Goal: Obtain resource: Obtain resource

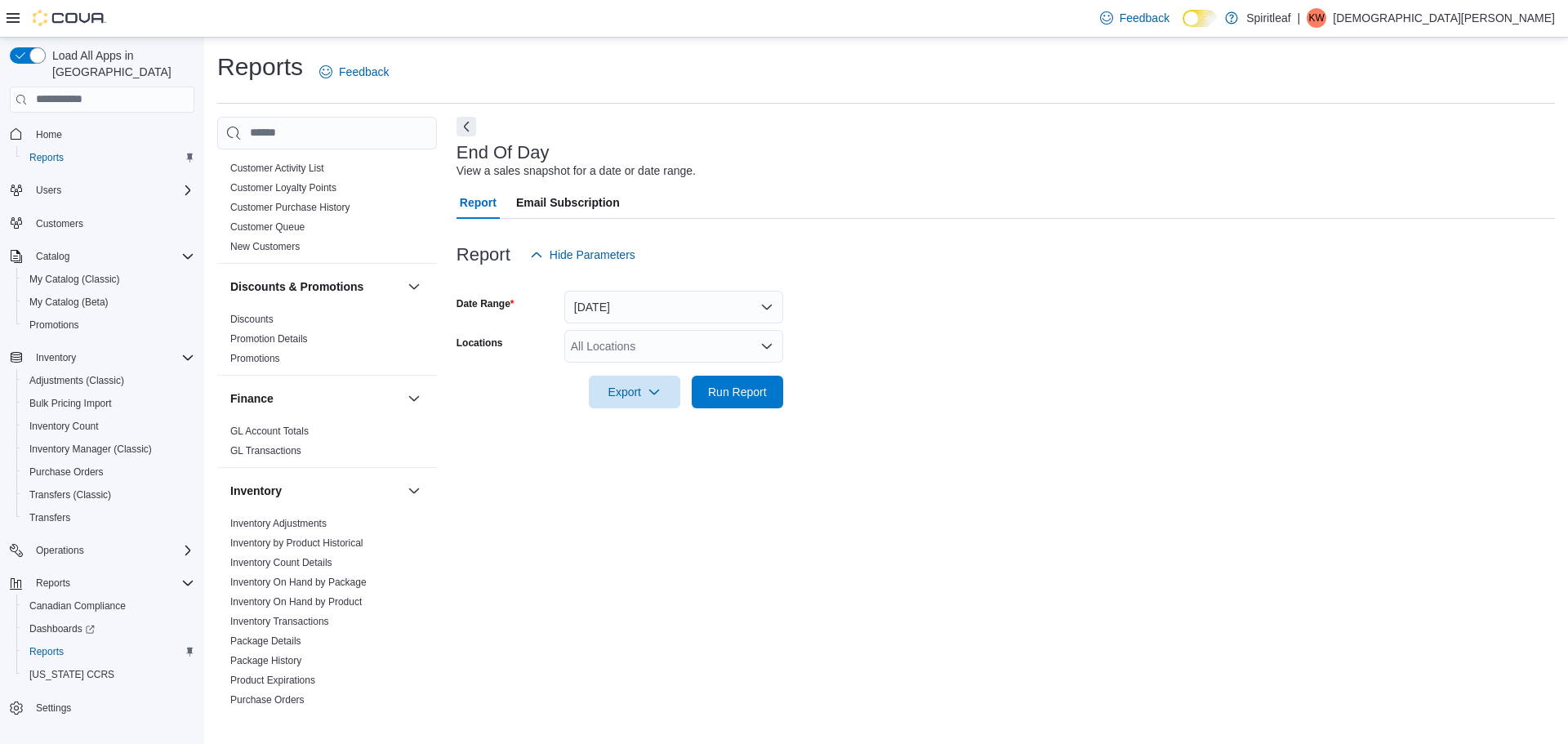
scroll to position [326, 0]
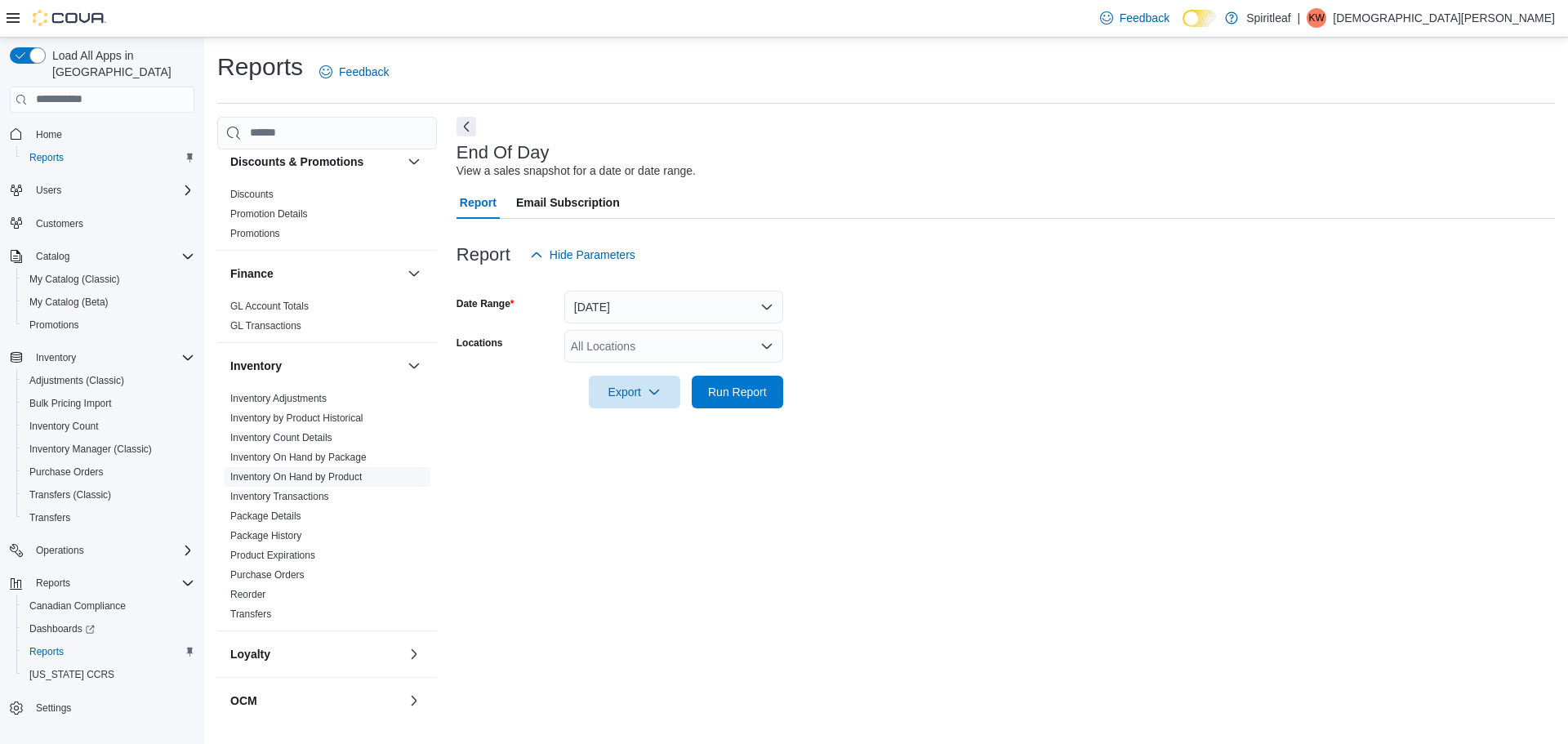
click at [335, 481] on link "Inventory On Hand by Product" at bounding box center [296, 477] width 132 height 12
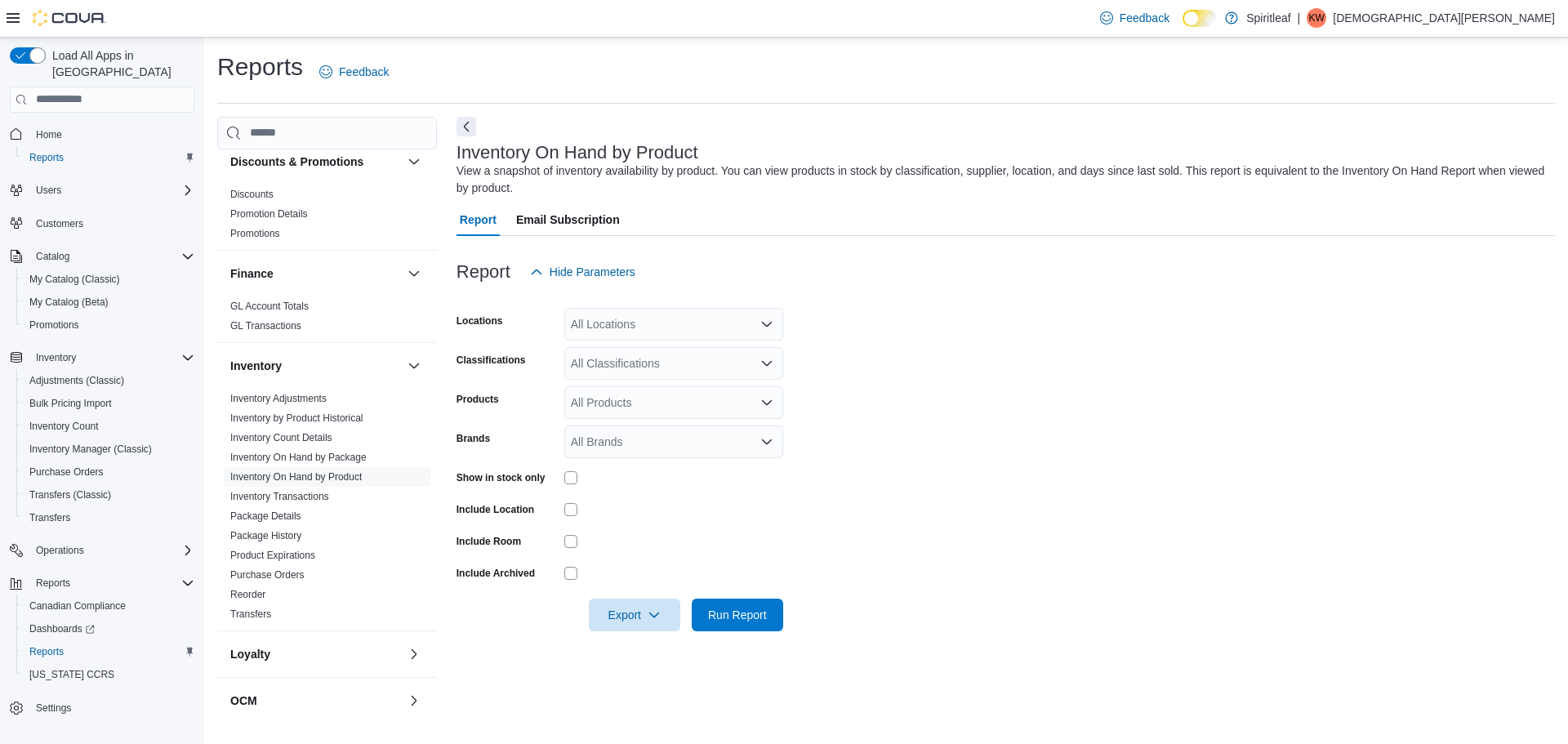
click at [607, 320] on div "All Locations" at bounding box center [673, 324] width 219 height 33
type input "***"
click at [641, 353] on span "216 - Millrise ([GEOGRAPHIC_DATA])" at bounding box center [721, 351] width 194 height 16
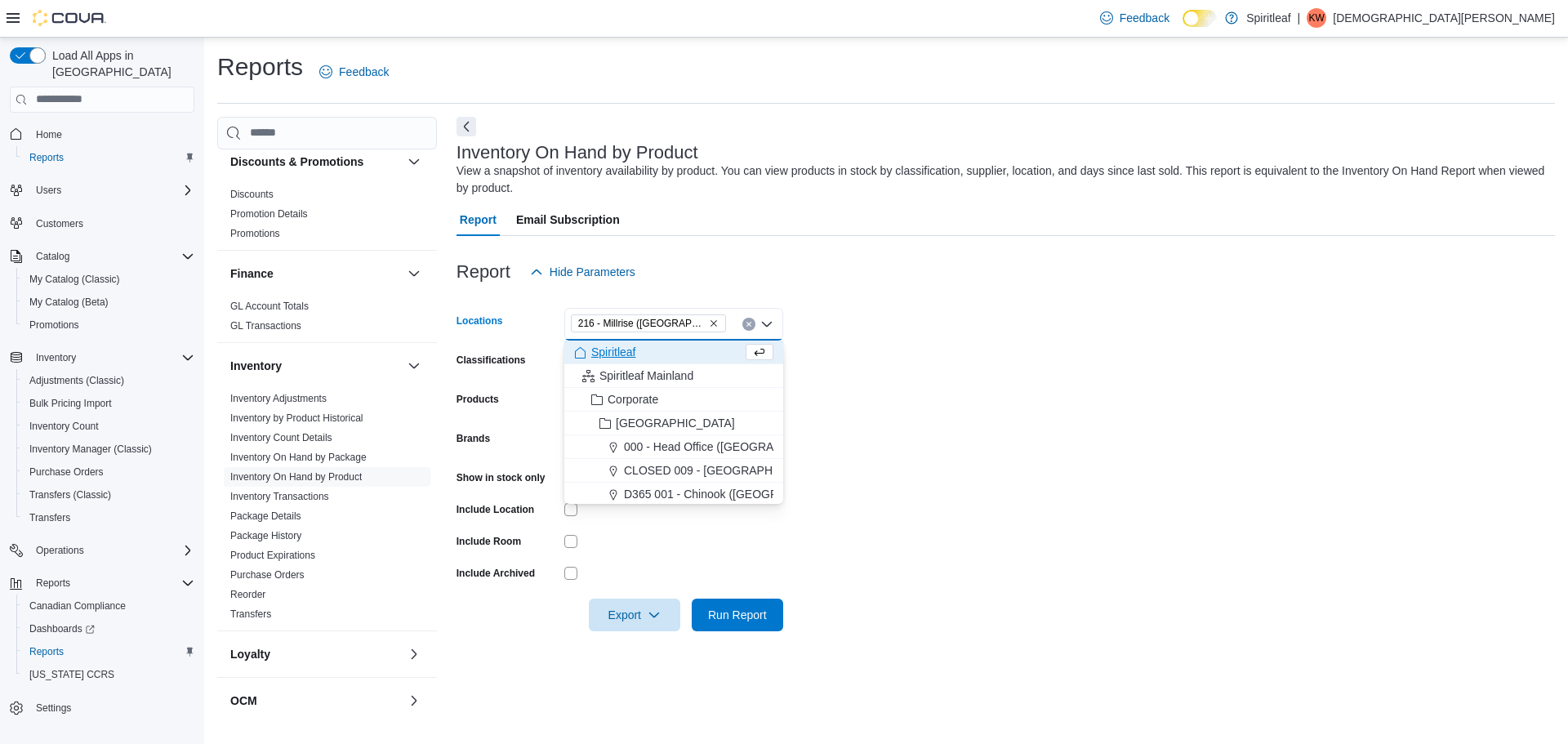
click at [1036, 552] on form "Locations 216 - [GEOGRAPHIC_DATA] ([GEOGRAPHIC_DATA]) Combo box. Selected. 216 …" at bounding box center [1005, 460] width 1098 height 342
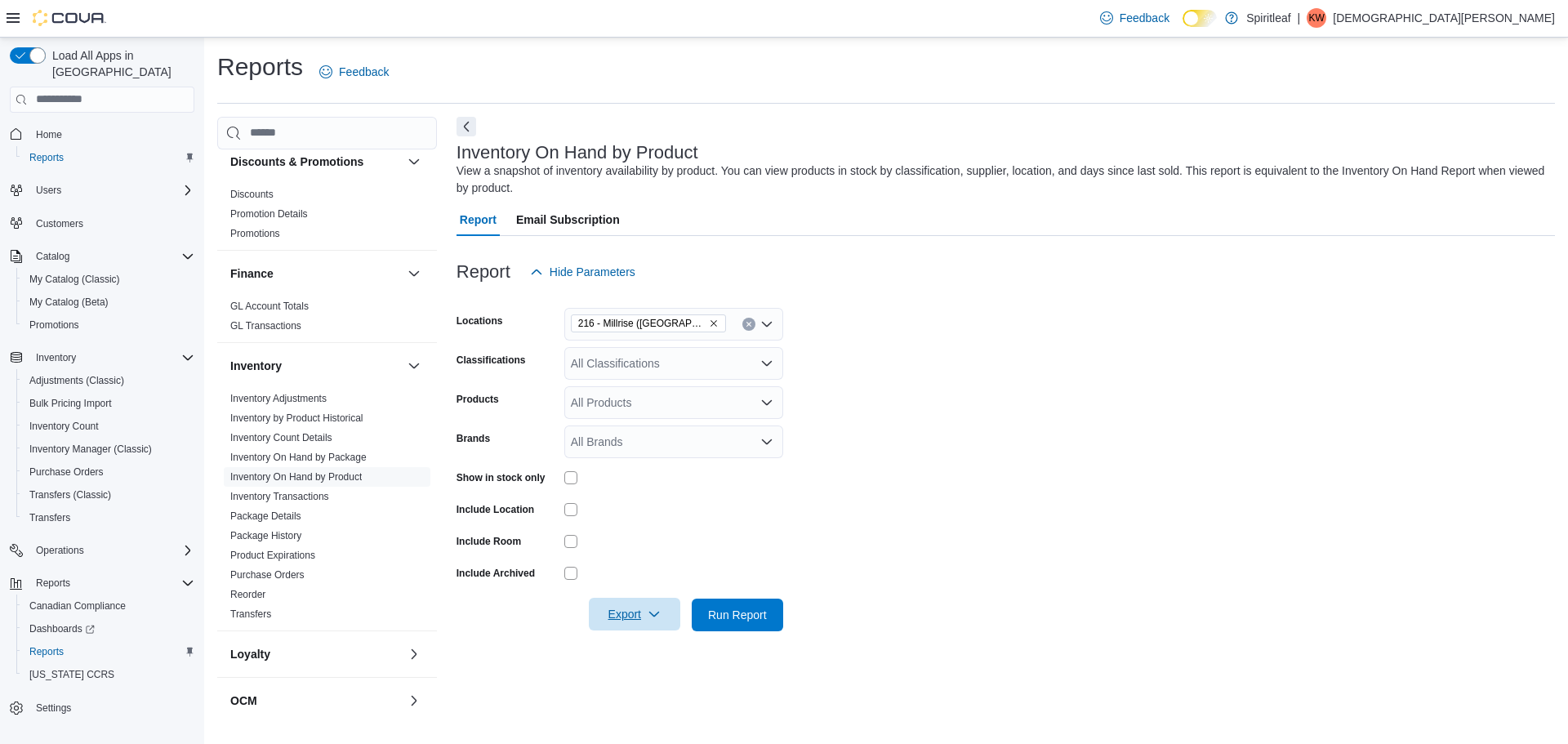
click at [645, 613] on span "Export" at bounding box center [634, 613] width 72 height 33
click at [646, 520] on span "Export to Excel" at bounding box center [636, 516] width 73 height 13
